Goal: Task Accomplishment & Management: Complete application form

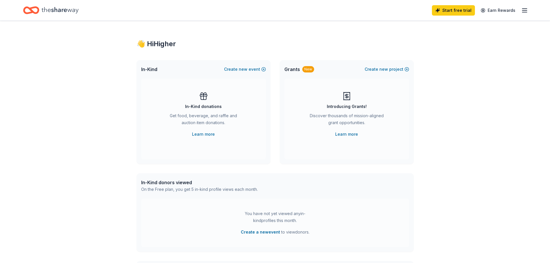
click at [490, 168] on div "👋 Hi Higher In-Kind Create new event In-Kind donations Get food, beverage, and …" at bounding box center [275, 189] width 550 height 337
click at [524, 8] on icon "button" at bounding box center [524, 10] width 7 height 7
click at [459, 44] on link "Account" at bounding box center [455, 45] width 18 height 6
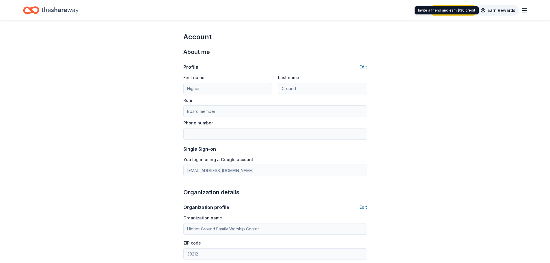
click at [503, 11] on link "Earn Rewards" at bounding box center [498, 10] width 42 height 10
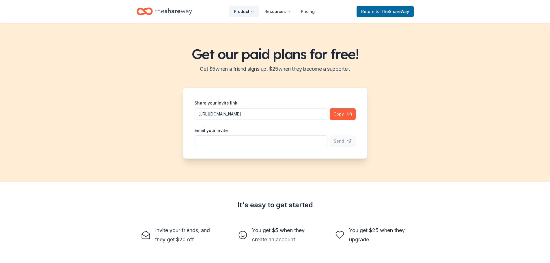
click at [248, 12] on button "Product" at bounding box center [243, 12] width 29 height 12
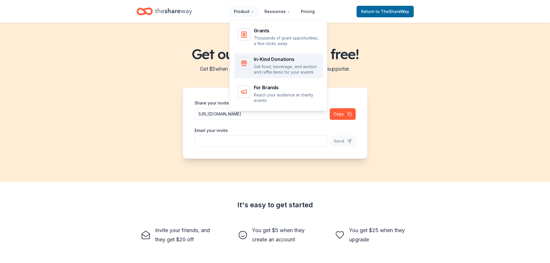
click at [268, 57] on div "In-Kind Donations" at bounding box center [287, 59] width 66 height 5
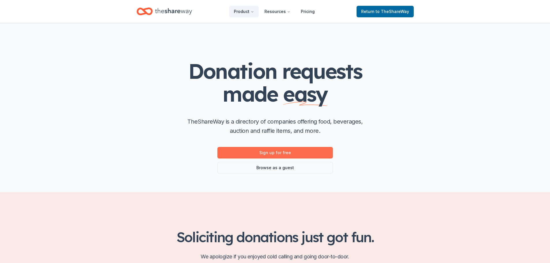
click at [287, 154] on link "Sign up for free" at bounding box center [274, 153] width 115 height 12
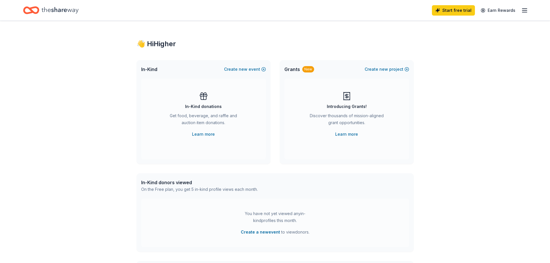
click at [219, 107] on div "In-Kind donations" at bounding box center [203, 106] width 37 height 7
click at [194, 100] on div "In-Kind donations Get food, beverage, and raffle and auction item donations. Le…" at bounding box center [204, 115] width 102 height 46
click at [248, 70] on button "Create new event" at bounding box center [245, 69] width 42 height 7
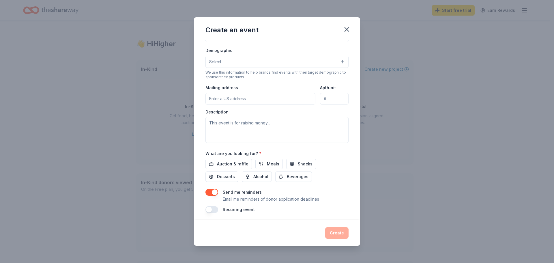
scroll to position [96, 0]
click at [208, 207] on button "button" at bounding box center [212, 207] width 13 height 7
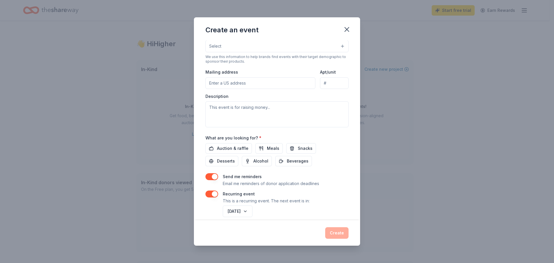
scroll to position [117, 0]
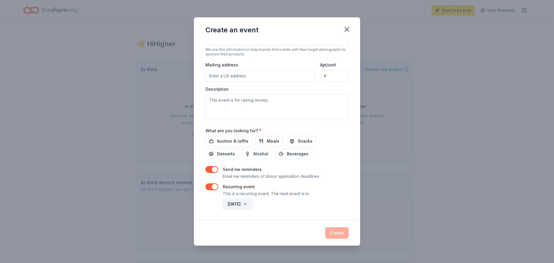
click at [253, 205] on button "September 2026" at bounding box center [238, 204] width 30 height 12
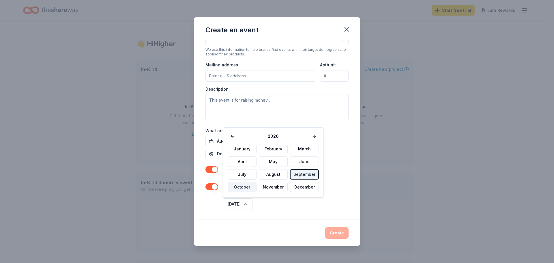
click at [245, 185] on button "October" at bounding box center [242, 187] width 29 height 10
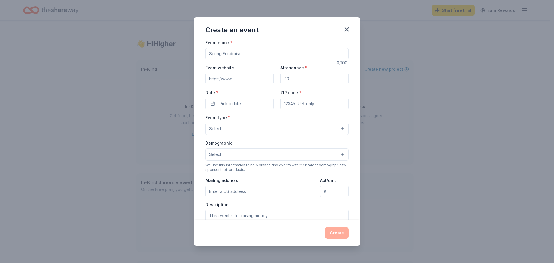
scroll to position [0, 0]
click at [293, 128] on button "Select" at bounding box center [277, 130] width 143 height 12
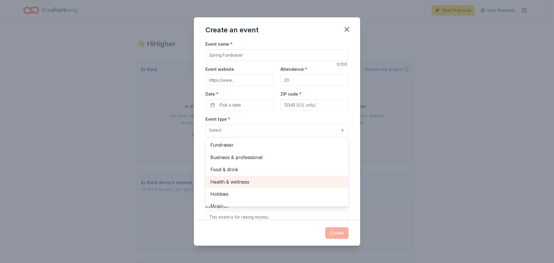
click at [232, 182] on span "Health & wellness" at bounding box center [276, 182] width 133 height 8
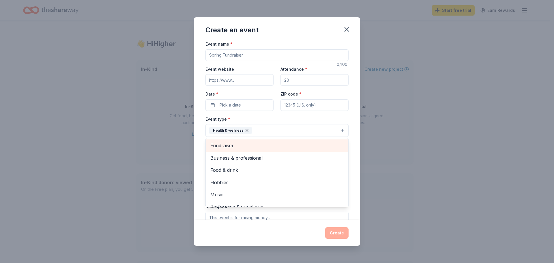
click at [280, 145] on span "Fundraiser" at bounding box center [276, 146] width 133 height 8
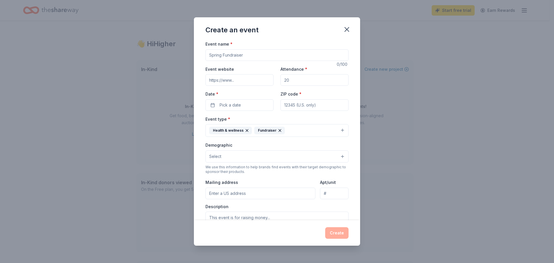
click at [278, 130] on icon "button" at bounding box center [280, 130] width 5 height 5
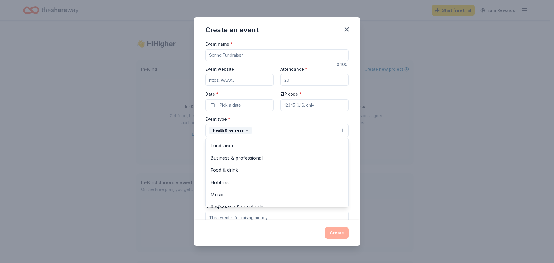
click at [265, 130] on button "Health & wellness" at bounding box center [277, 130] width 143 height 13
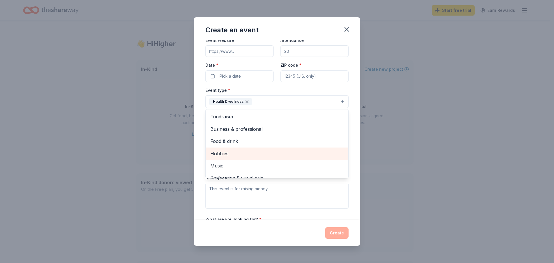
scroll to position [7, 0]
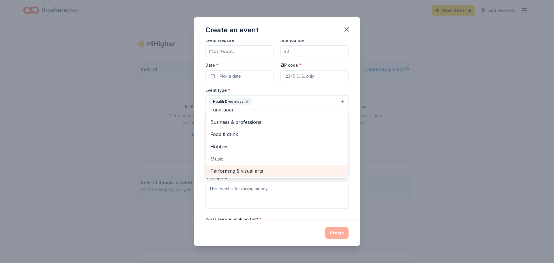
click at [256, 170] on span "Performing & visual arts" at bounding box center [276, 171] width 133 height 8
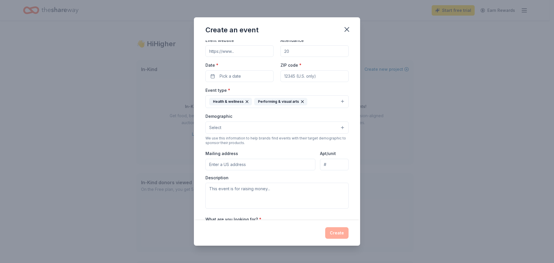
click at [319, 102] on button "Health & wellness Performing & visual arts" at bounding box center [277, 101] width 143 height 13
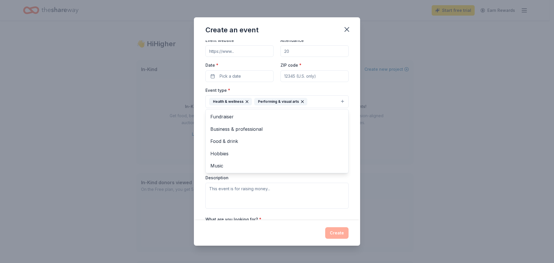
click at [318, 98] on button "Health & wellness Performing & visual arts" at bounding box center [277, 101] width 143 height 13
click at [215, 167] on span "Music" at bounding box center [276, 166] width 133 height 8
click at [334, 104] on button "Health & wellness Performing & visual arts Music" at bounding box center [277, 101] width 143 height 13
click at [310, 105] on div "Music" at bounding box center [321, 102] width 22 height 8
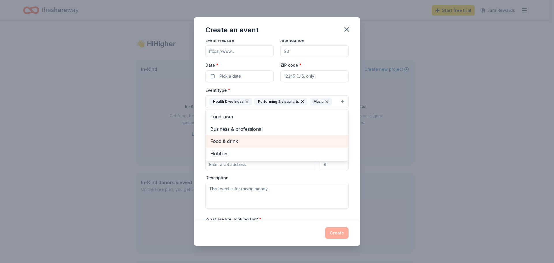
click at [243, 141] on span "Food & drink" at bounding box center [276, 141] width 133 height 8
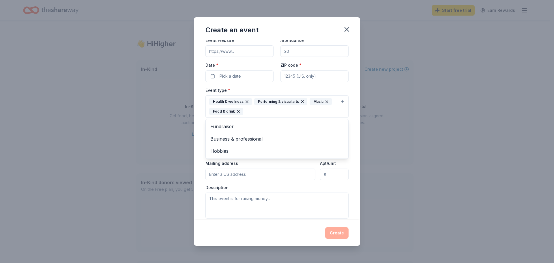
click at [276, 88] on div "Event type * Health & wellness Performing & visual arts Music Food & drink Fund…" at bounding box center [277, 102] width 143 height 31
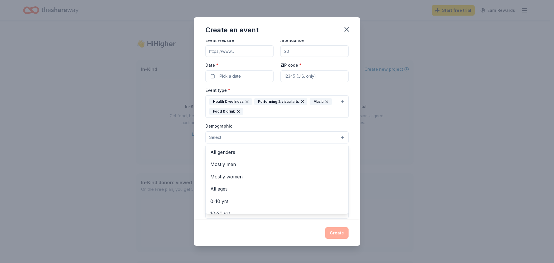
click at [269, 138] on button "Select" at bounding box center [277, 137] width 143 height 12
click at [226, 188] on span "All ages" at bounding box center [276, 189] width 133 height 8
click at [232, 153] on span "All genders" at bounding box center [276, 153] width 133 height 8
click at [353, 116] on div "Event name * 0 /100 Event website Attendance * Date * Pick a date ZIP code * Ev…" at bounding box center [277, 130] width 166 height 180
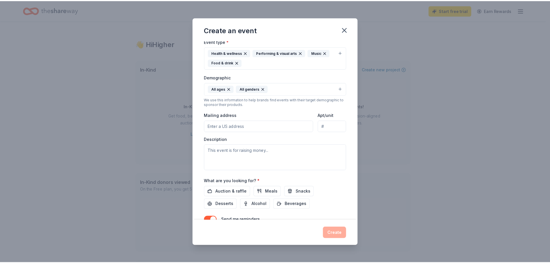
scroll to position [87, 0]
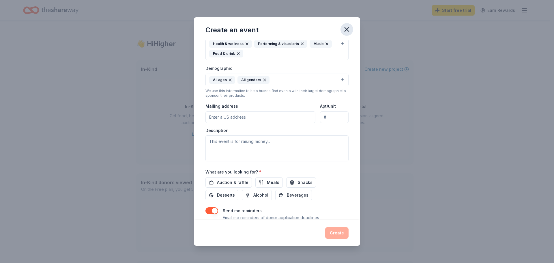
click at [347, 29] on icon "button" at bounding box center [347, 29] width 4 height 4
click at [347, 28] on icon "button" at bounding box center [347, 29] width 8 height 8
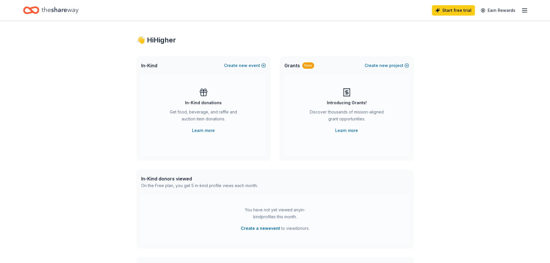
scroll to position [0, 0]
